Goal: Task Accomplishment & Management: Manage account settings

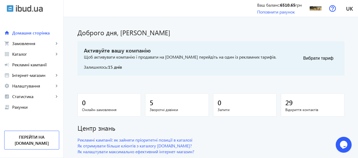
scroll to position [15, 0]
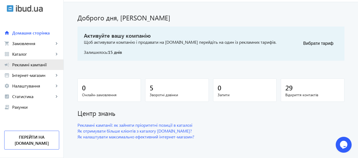
click at [39, 66] on span "Рекламні кампанії" at bounding box center [35, 64] width 47 height 5
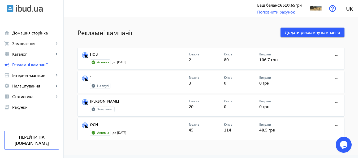
drag, startPoint x: 360, startPoint y: 20, endPoint x: 362, endPoint y: 33, distance: 13.3
click at [93, 124] on link "ОСН" at bounding box center [139, 126] width 99 height 7
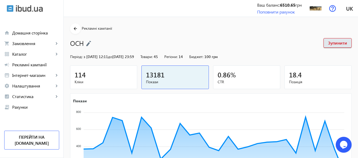
scroll to position [115, 0]
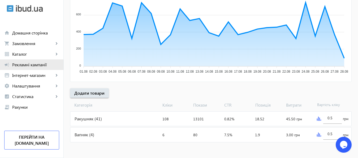
click at [38, 69] on link "campaign Рекламні кампанії" at bounding box center [31, 65] width 63 height 11
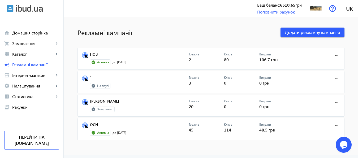
click at [92, 55] on link "НОВ" at bounding box center [139, 55] width 99 height 7
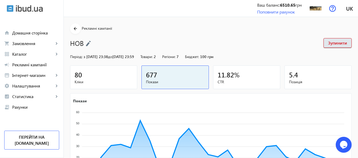
scroll to position [99, 0]
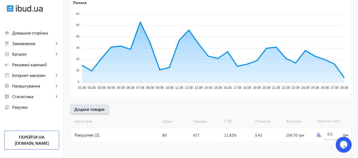
click at [318, 135] on img at bounding box center [319, 135] width 4 height 4
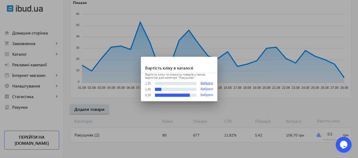
click at [208, 83] on button "Вибрати" at bounding box center [207, 84] width 12 height 4
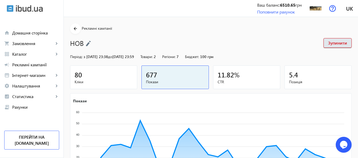
scroll to position [99, 0]
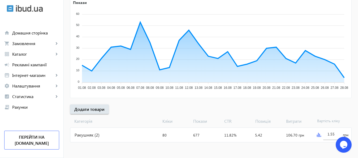
click at [318, 135] on img at bounding box center [319, 135] width 4 height 4
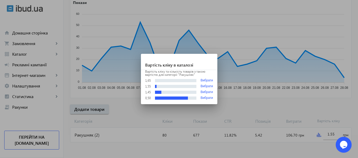
scroll to position [0, 0]
click at [213, 80] on button "Вибрати" at bounding box center [207, 81] width 12 height 4
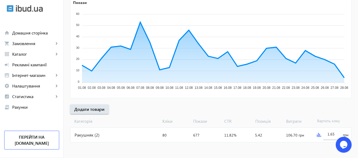
click at [319, 135] on img at bounding box center [319, 135] width 4 height 4
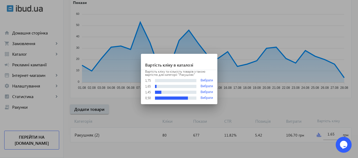
scroll to position [0, 0]
click at [207, 80] on button "Вибрати" at bounding box center [207, 81] width 12 height 4
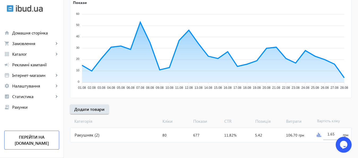
scroll to position [99, 0]
type input "1.75"
